Goal: Task Accomplishment & Management: Manage account settings

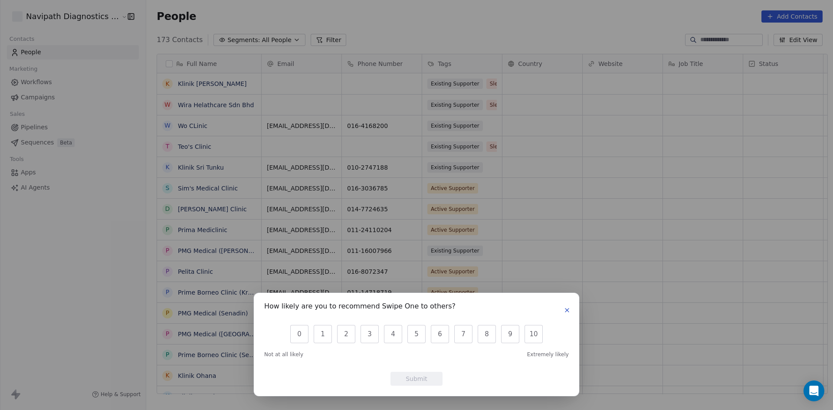
scroll to position [354, 686]
click at [573, 309] on div "How likely are you to recommend Swipe One to others? 0 1 2 3 4 5 6 7 8 9 10 Not…" at bounding box center [416, 344] width 325 height 103
click at [569, 309] on icon "button" at bounding box center [566, 310] width 7 height 7
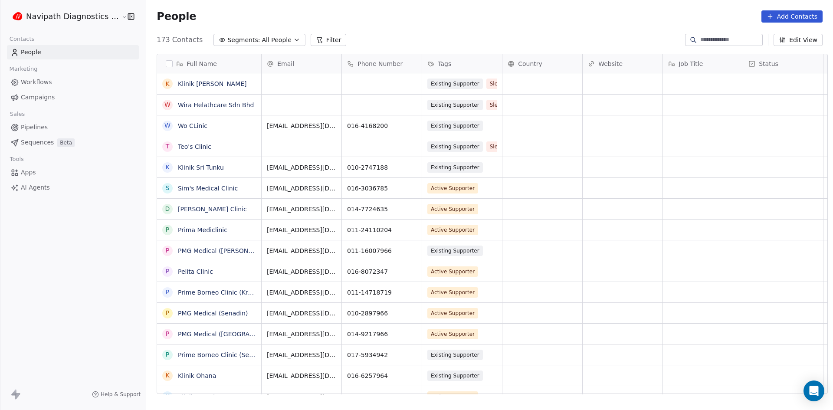
click at [39, 16] on html "Navipath Diagnostics Sdn Bhd Contacts People Marketing Workflows Campaigns Sale…" at bounding box center [416, 205] width 833 height 410
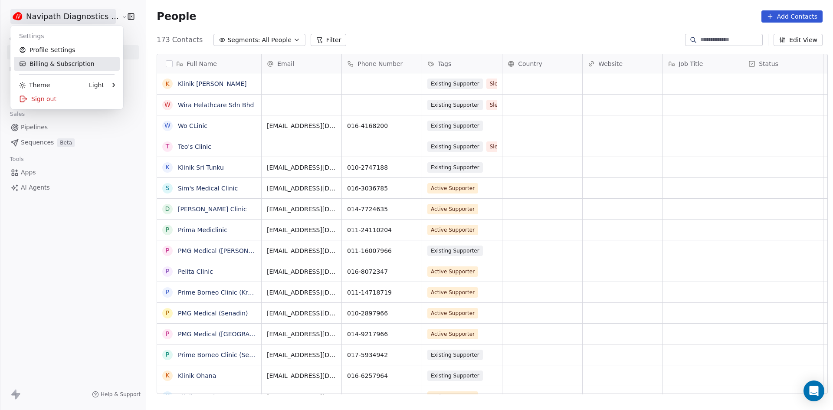
click at [65, 65] on link "Billing & Subscription" at bounding box center [67, 64] width 106 height 14
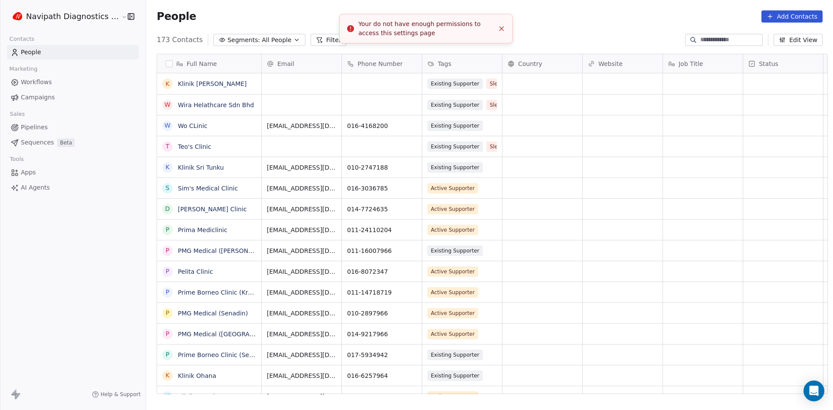
scroll to position [354, 686]
